Goal: Check status: Check status

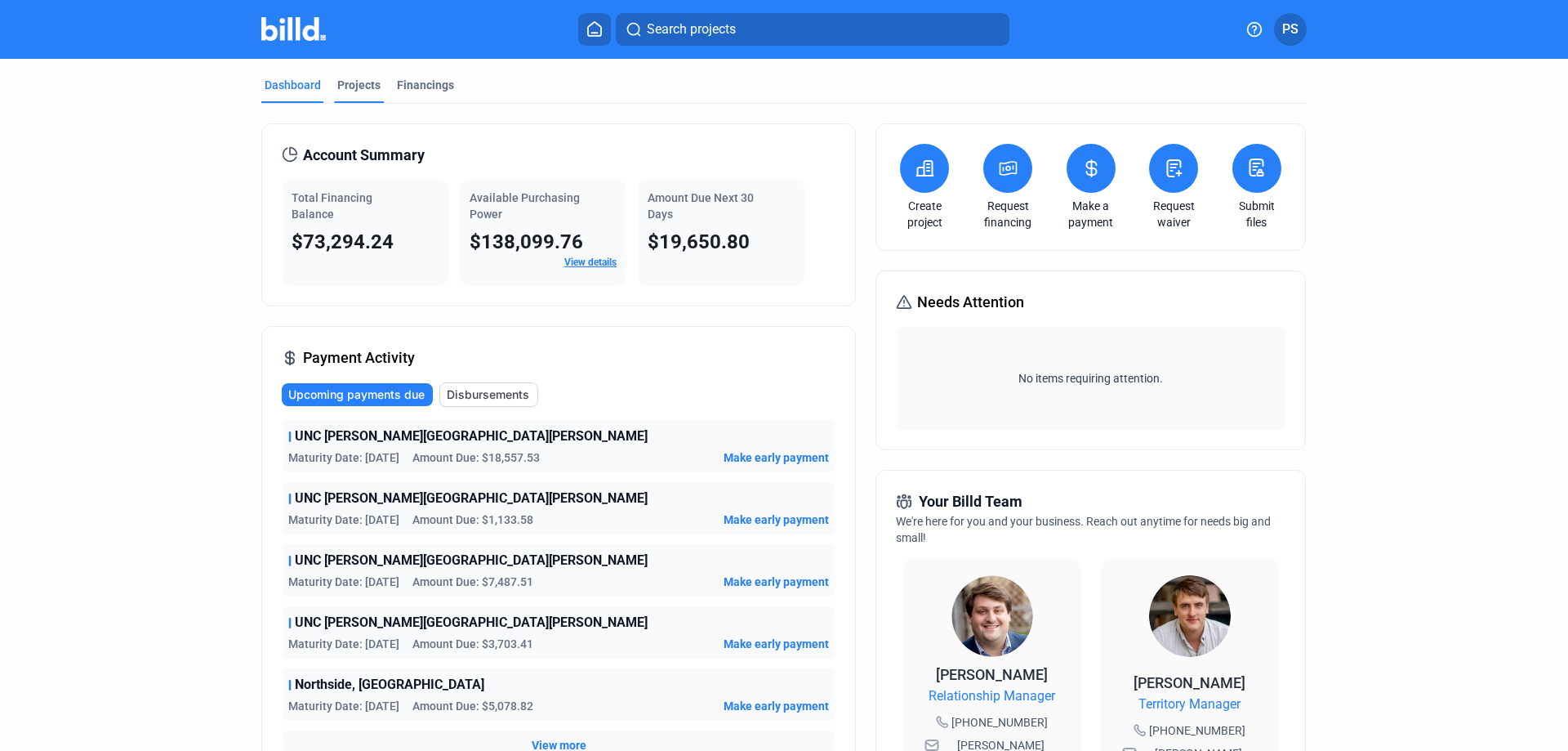
click at [352, 79] on div "Projects" at bounding box center [359, 84] width 43 height 16
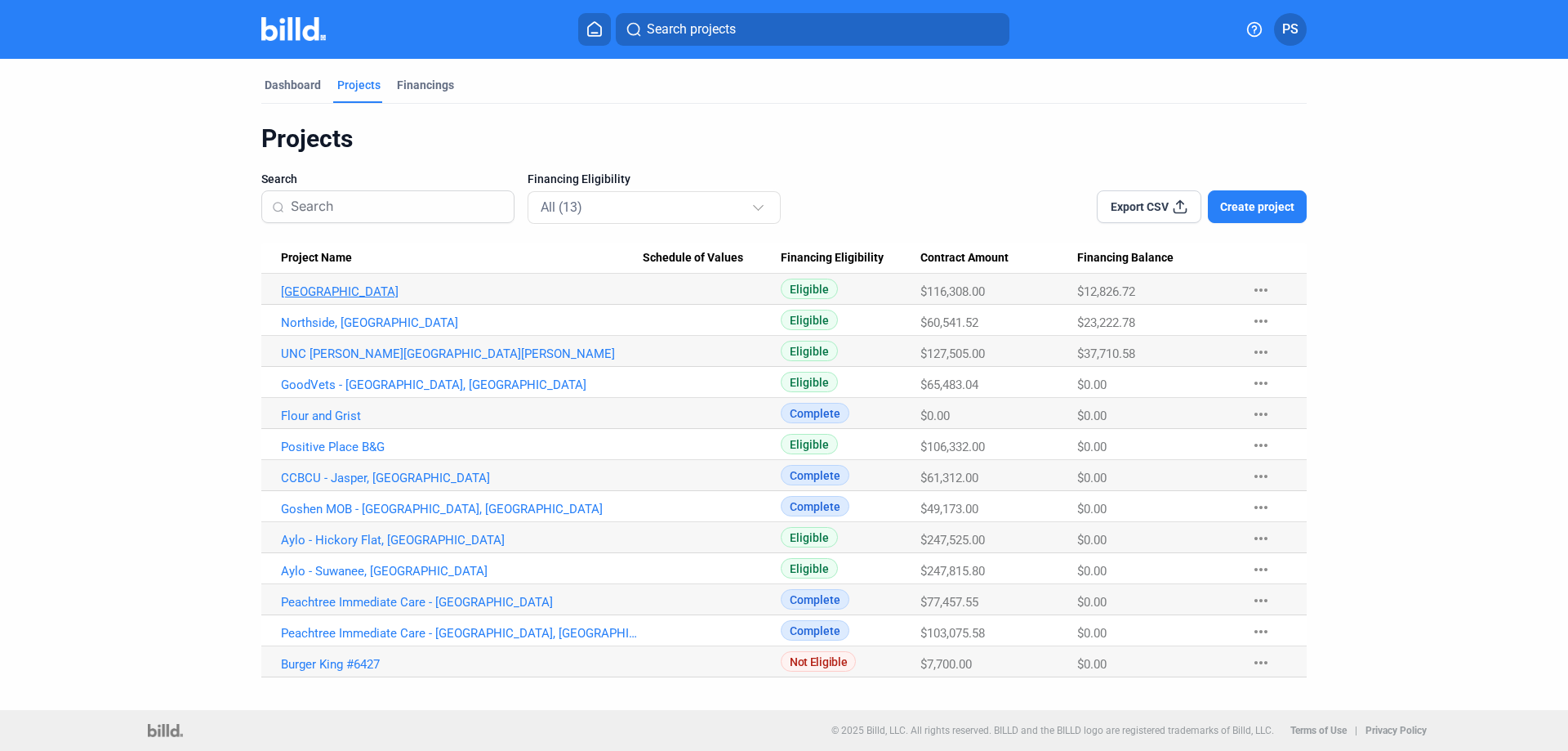
click at [333, 294] on link "[GEOGRAPHIC_DATA]" at bounding box center [462, 292] width 362 height 15
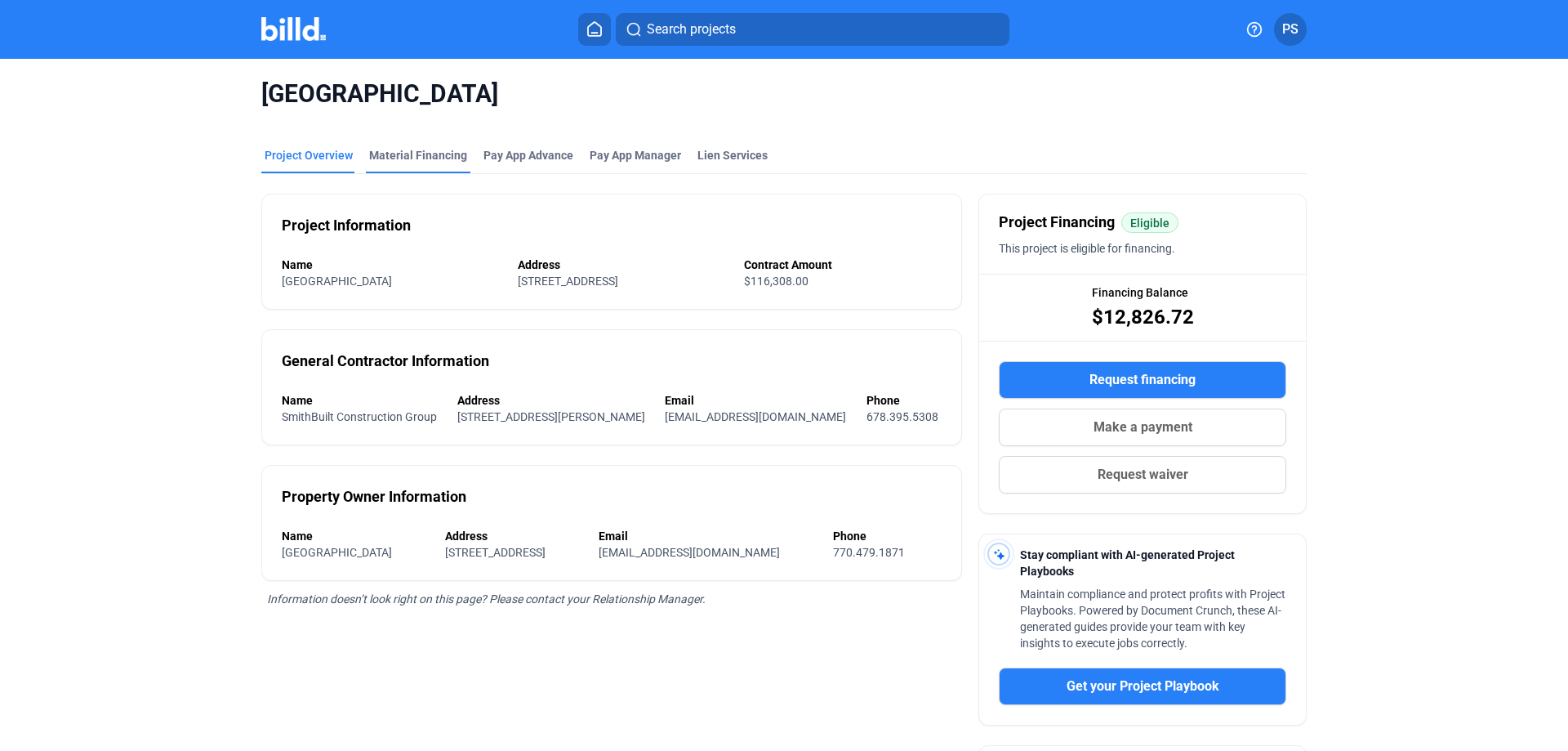
click at [397, 149] on div "Material Financing" at bounding box center [418, 155] width 98 height 16
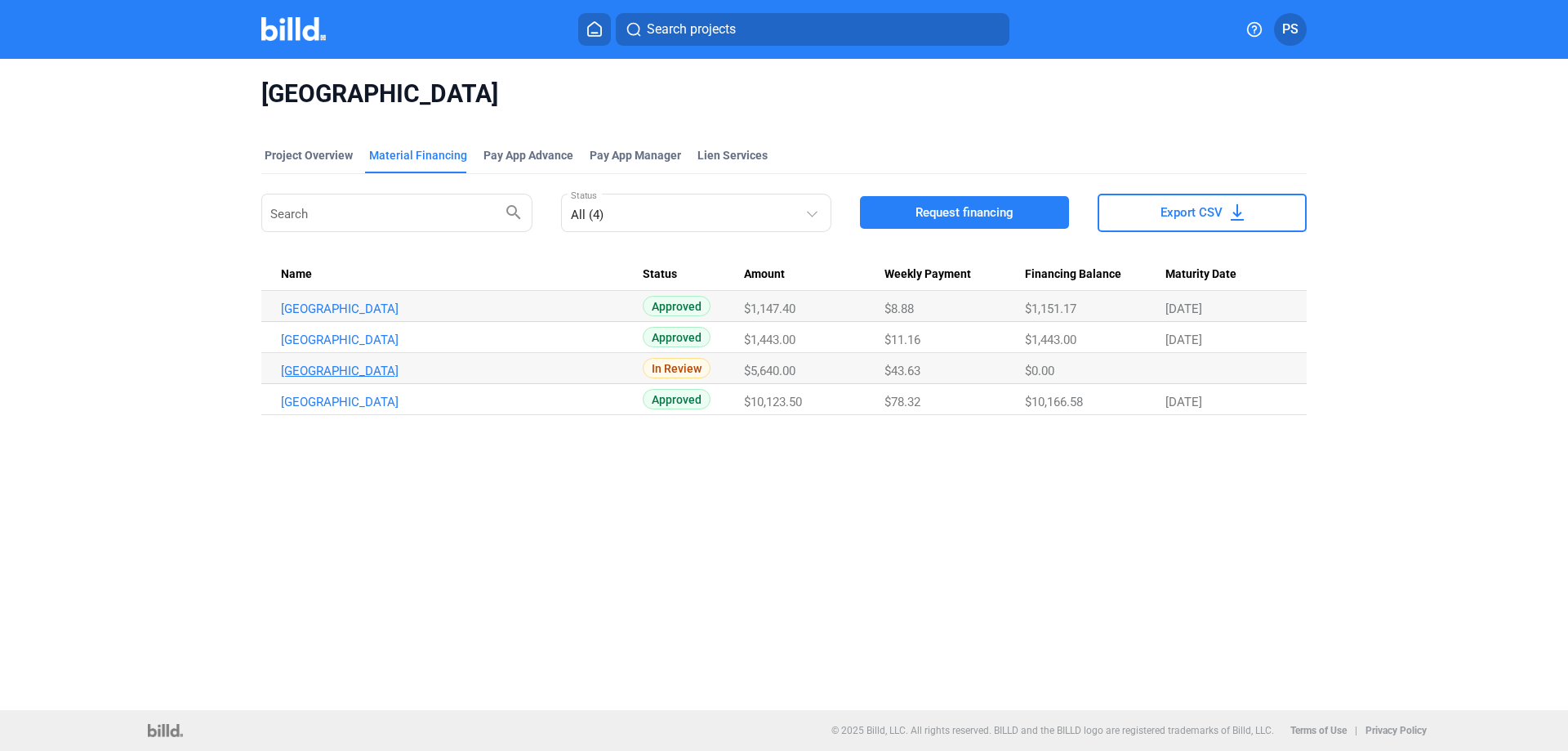
click at [371, 316] on link "[GEOGRAPHIC_DATA]" at bounding box center [462, 308] width 362 height 15
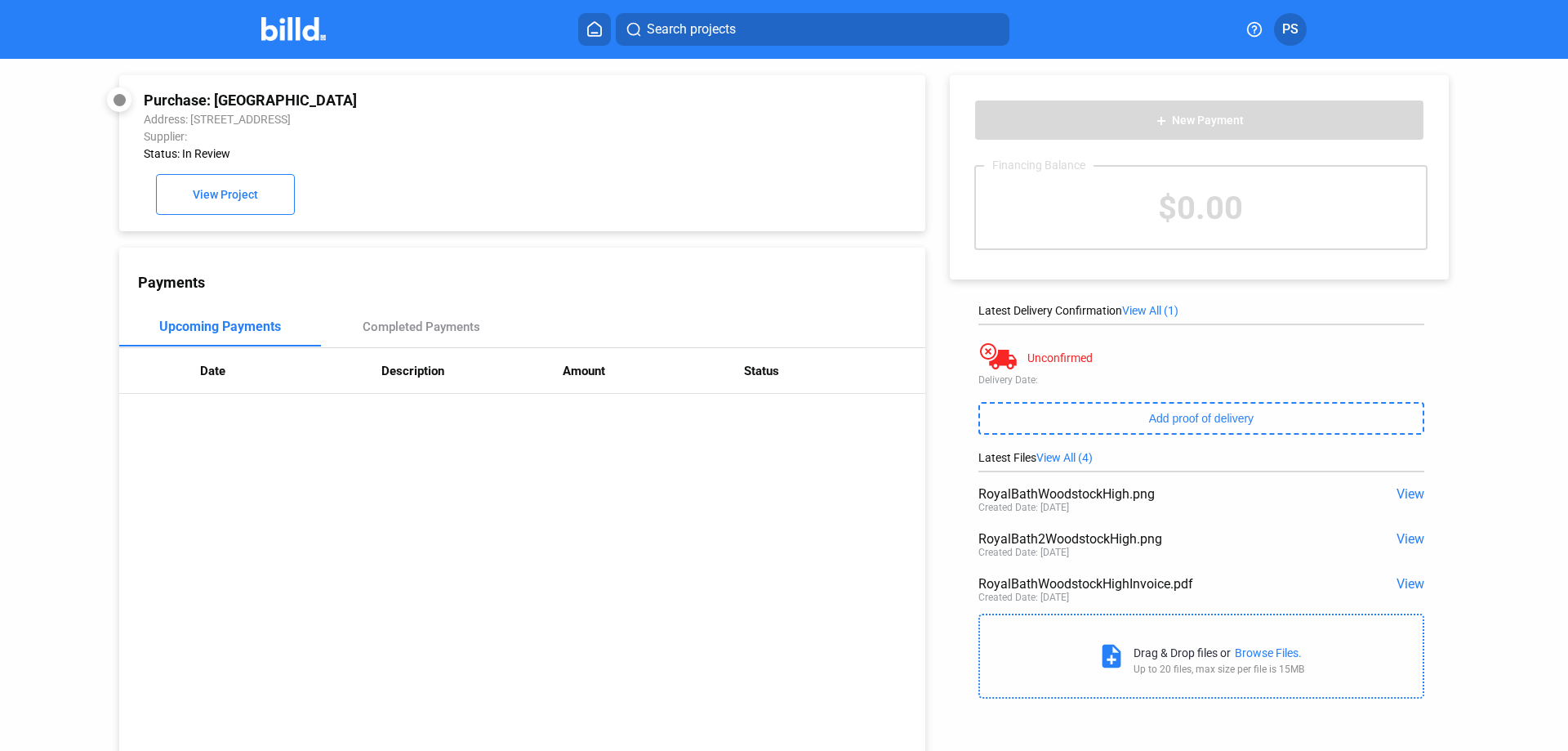
click at [1396, 579] on span "View" at bounding box center [1411, 583] width 28 height 16
